Goal: Subscribe to service/newsletter

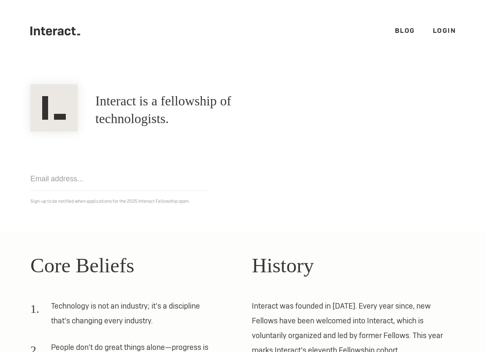
click at [40, 32] on icon ".cls-1{fill:#33312f;} interact-brand-logotype-black" at bounding box center [55, 31] width 50 height 9
click at [78, 182] on input "email" at bounding box center [118, 179] width 177 height 24
click at [91, 191] on form "Get notified" at bounding box center [118, 182] width 177 height 30
click at [74, 175] on input "email" at bounding box center [118, 179] width 177 height 24
type input "atielkin@alumni.stanford.edu"
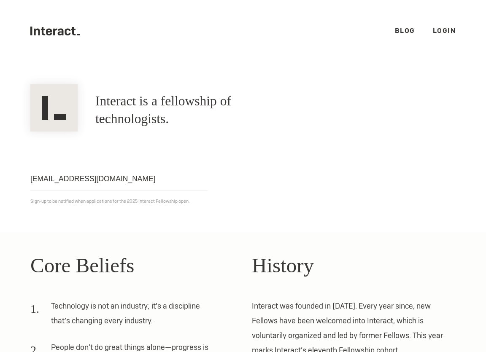
click input "Get notified" at bounding box center [0, 0] width 0 height 0
